Goal: Transaction & Acquisition: Subscribe to service/newsletter

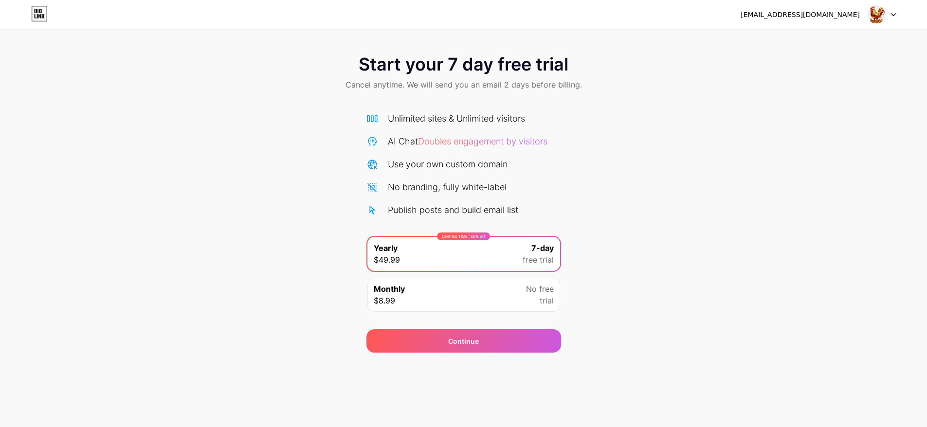
click at [512, 294] on div "Monthly $8.99 No free trial" at bounding box center [463, 295] width 193 height 34
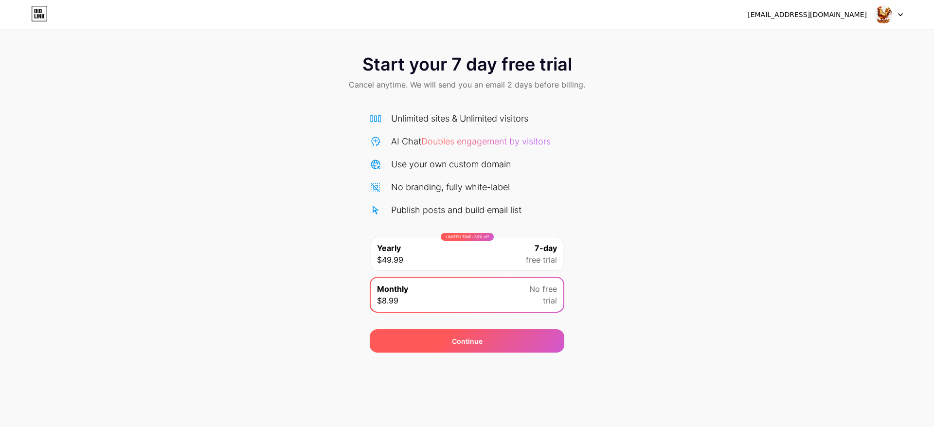
click at [463, 339] on div "Continue" at bounding box center [467, 341] width 31 height 10
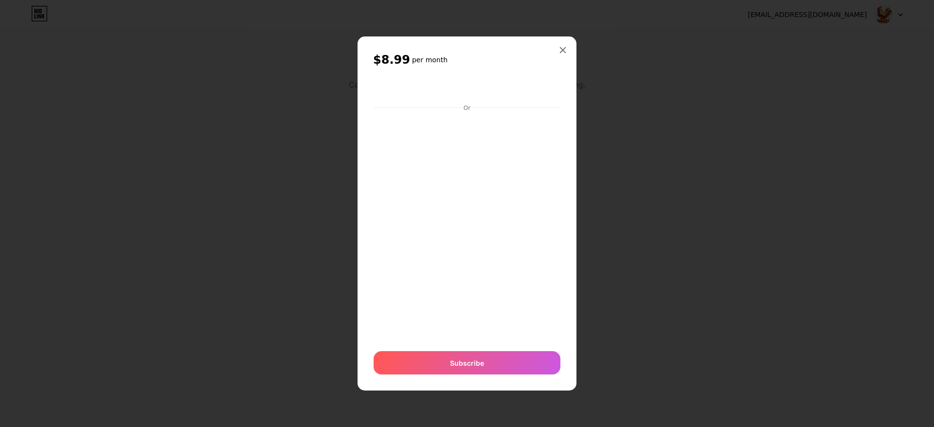
click at [560, 51] on icon at bounding box center [563, 50] width 8 height 8
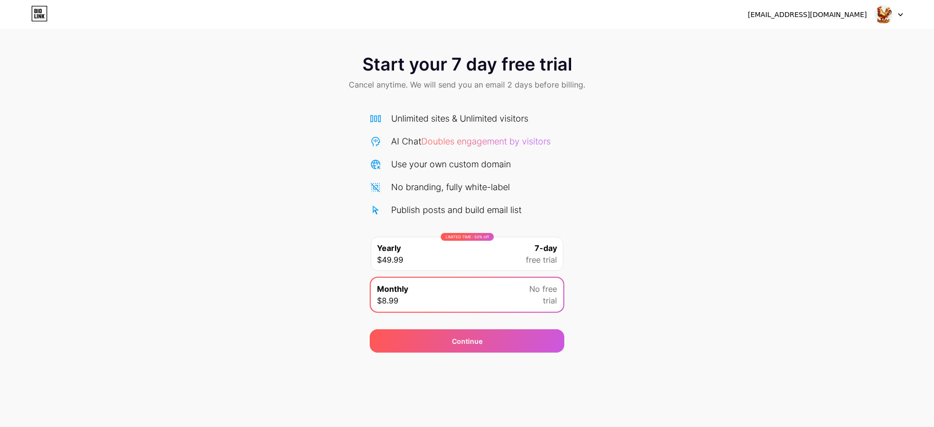
click at [477, 146] on span "Doubles engagement by visitors" at bounding box center [485, 141] width 129 height 10
